Goal: Task Accomplishment & Management: Use online tool/utility

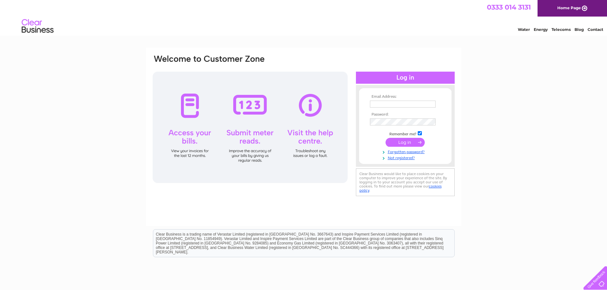
type input "johnshaw7@btinternet.com"
click at [408, 142] on input "submit" at bounding box center [405, 142] width 39 height 9
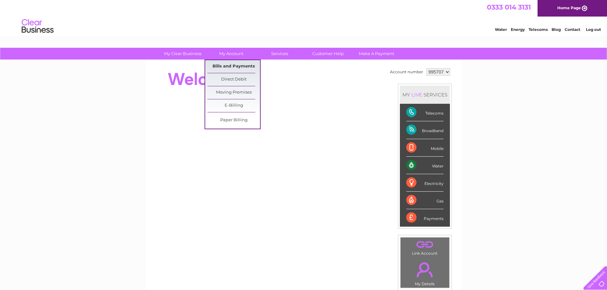
click at [234, 64] on link "Bills and Payments" at bounding box center [234, 66] width 53 height 13
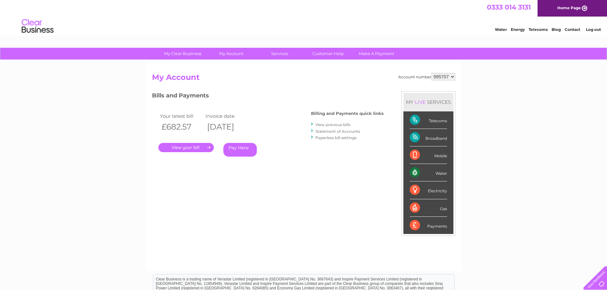
click at [192, 147] on link "." at bounding box center [185, 147] width 55 height 9
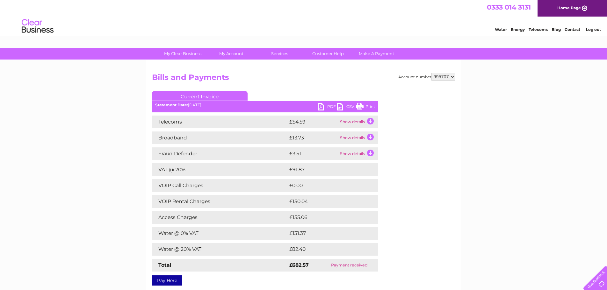
click at [332, 107] on link "PDF" at bounding box center [327, 107] width 19 height 9
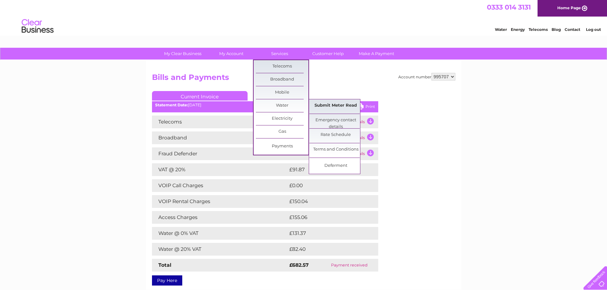
click at [329, 108] on link "Submit Meter Read" at bounding box center [336, 105] width 53 height 13
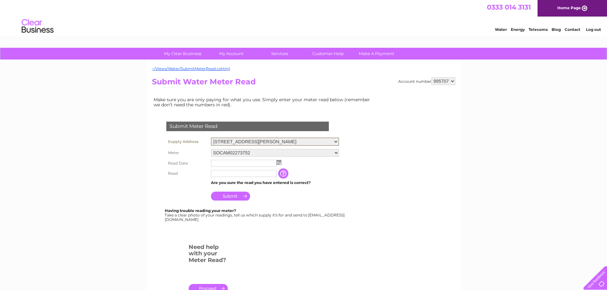
click at [267, 142] on select "11 Whalley Road, Wilpshire, Blackburn, Lancashire, BB1 9LQ 106 Gisburn Road, Ba…" at bounding box center [275, 142] width 128 height 8
select select "546885"
click at [211, 138] on select "11 Whalley Road, Wilpshire, Blackburn, Lancashire, BB1 9LQ 106 Gisburn Road, Ba…" at bounding box center [275, 142] width 128 height 8
click at [252, 162] on input "text" at bounding box center [244, 162] width 66 height 7
click at [281, 163] on img at bounding box center [279, 161] width 5 height 5
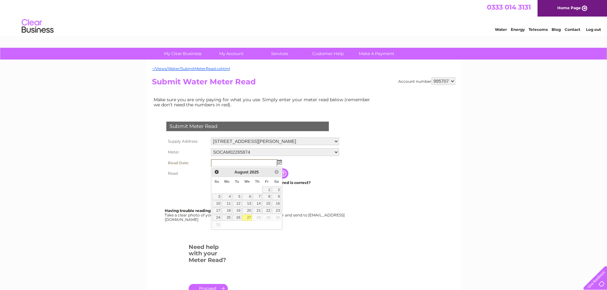
click at [246, 218] on link "27" at bounding box center [247, 218] width 10 height 6
type input "2025/08/27"
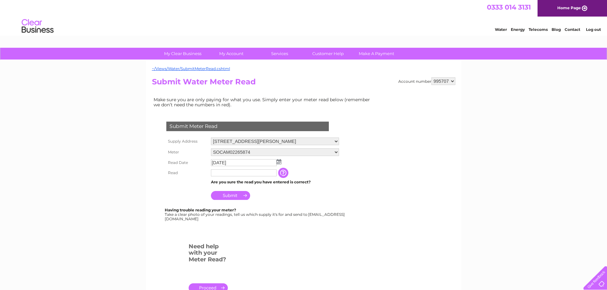
click at [223, 172] on input "text" at bounding box center [244, 173] width 66 height 7
type input "6683"
click at [231, 197] on input "Submit" at bounding box center [230, 196] width 39 height 9
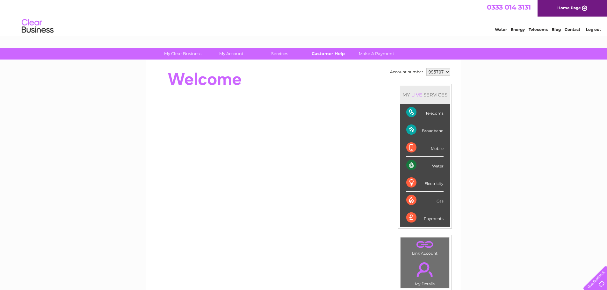
click at [333, 55] on link "Customer Help" at bounding box center [328, 54] width 53 height 12
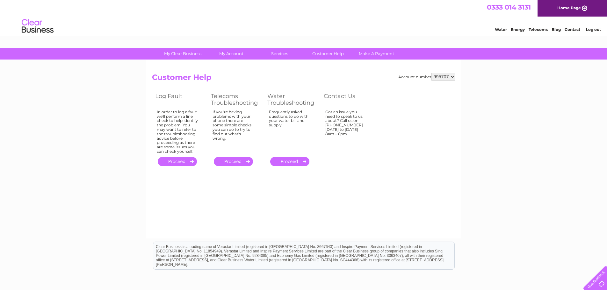
click at [293, 162] on link "." at bounding box center [289, 161] width 39 height 9
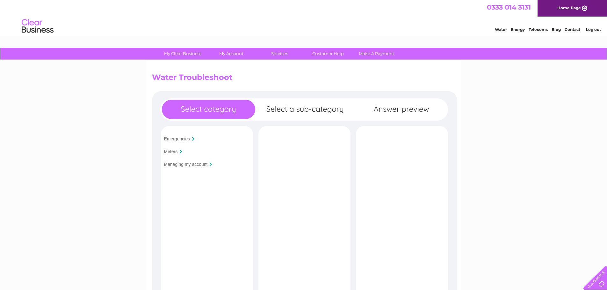
click at [178, 166] on input "Managing my account" at bounding box center [186, 164] width 44 height 5
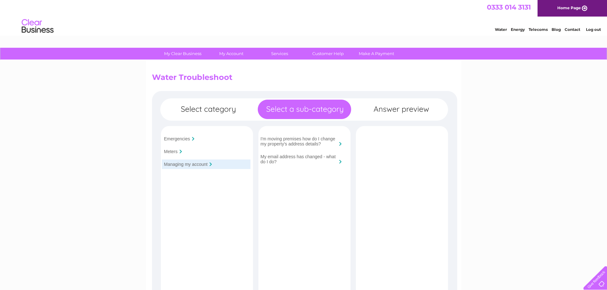
click at [174, 151] on input "Meters" at bounding box center [171, 151] width 14 height 5
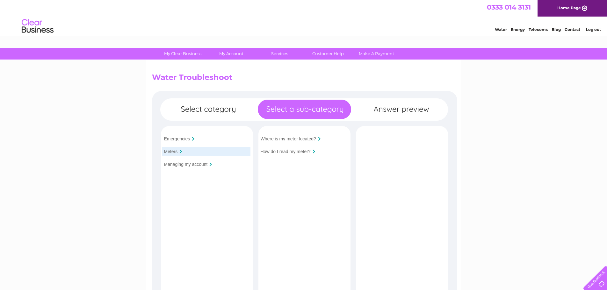
click at [574, 28] on link "Contact" at bounding box center [573, 29] width 16 height 5
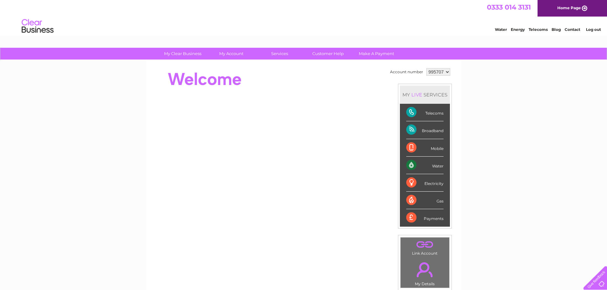
click at [578, 30] on link "Contact" at bounding box center [573, 29] width 16 height 5
